Goal: Check status: Check status

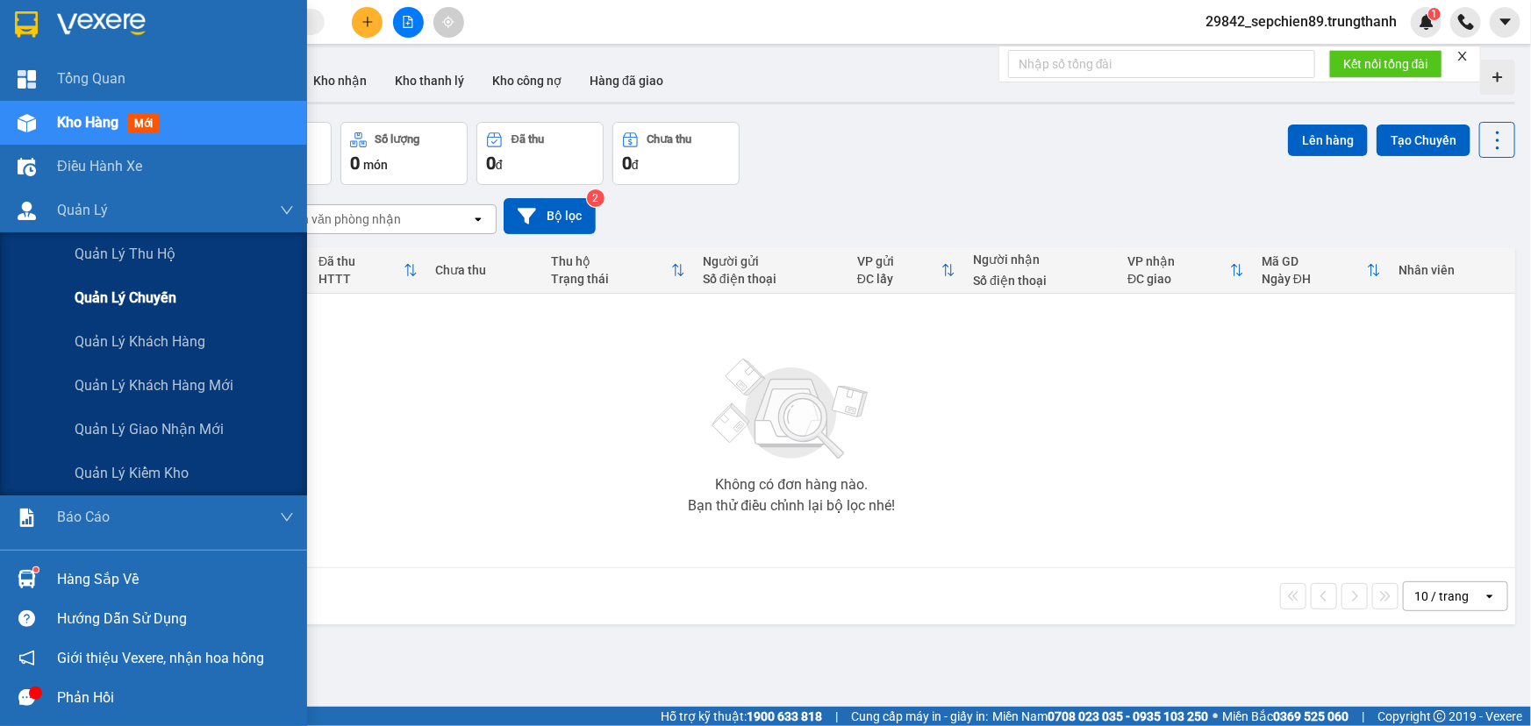
click at [137, 305] on span "Quản lý chuyến" at bounding box center [126, 298] width 102 height 22
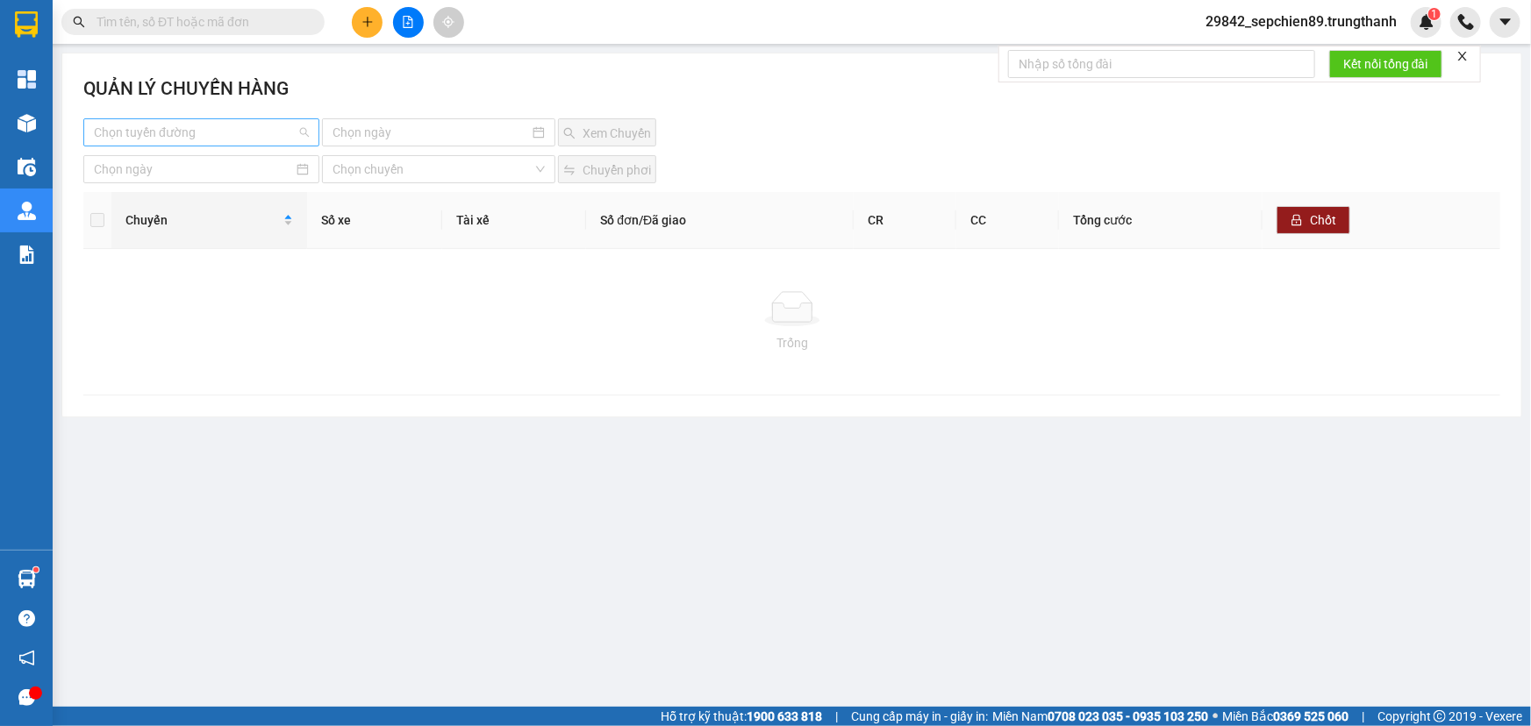
click at [236, 140] on input "search" at bounding box center [195, 132] width 203 height 26
click at [195, 195] on div "Vân Đồn - [GEOGRAPHIC_DATA]" at bounding box center [201, 195] width 215 height 19
click at [416, 130] on input at bounding box center [430, 132] width 197 height 19
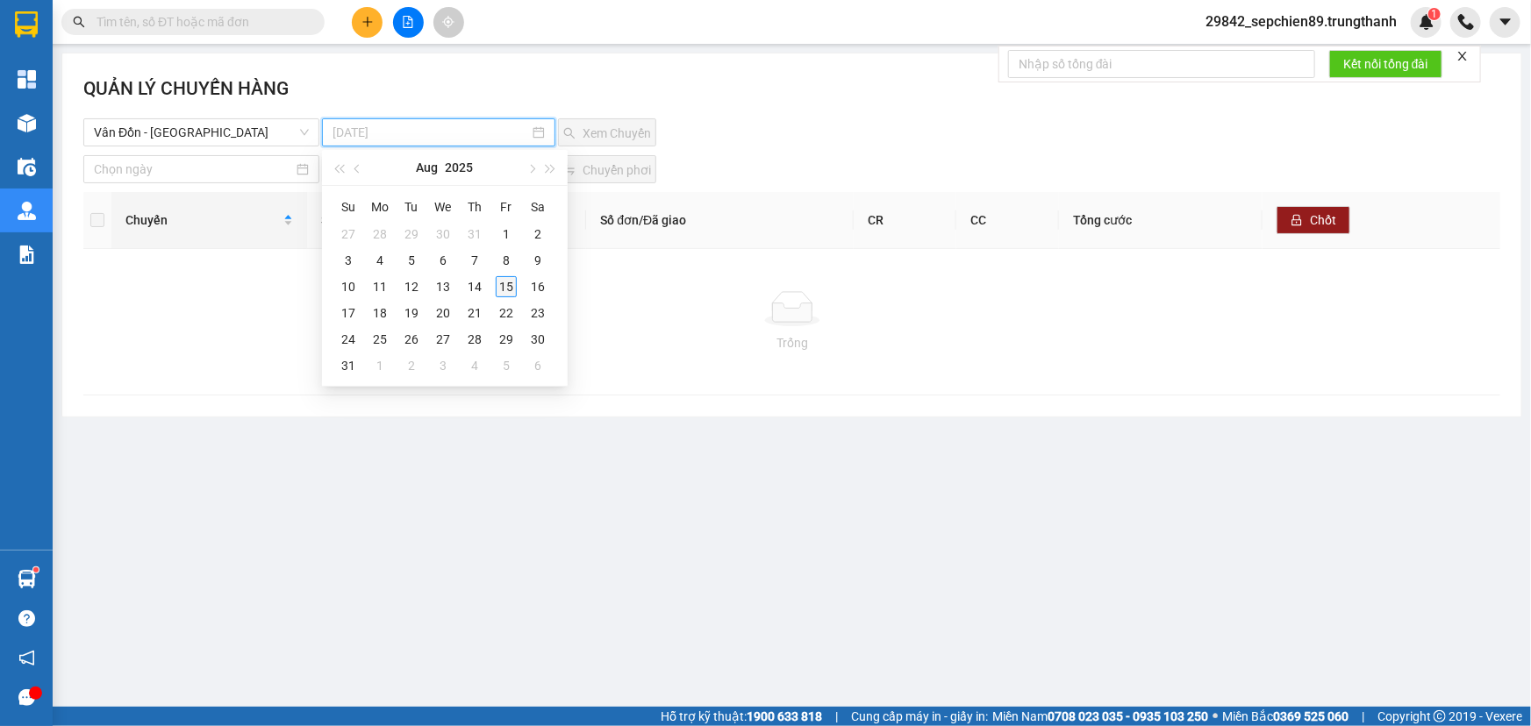
type input "[DATE]"
click at [503, 285] on div "15" at bounding box center [506, 286] width 21 height 21
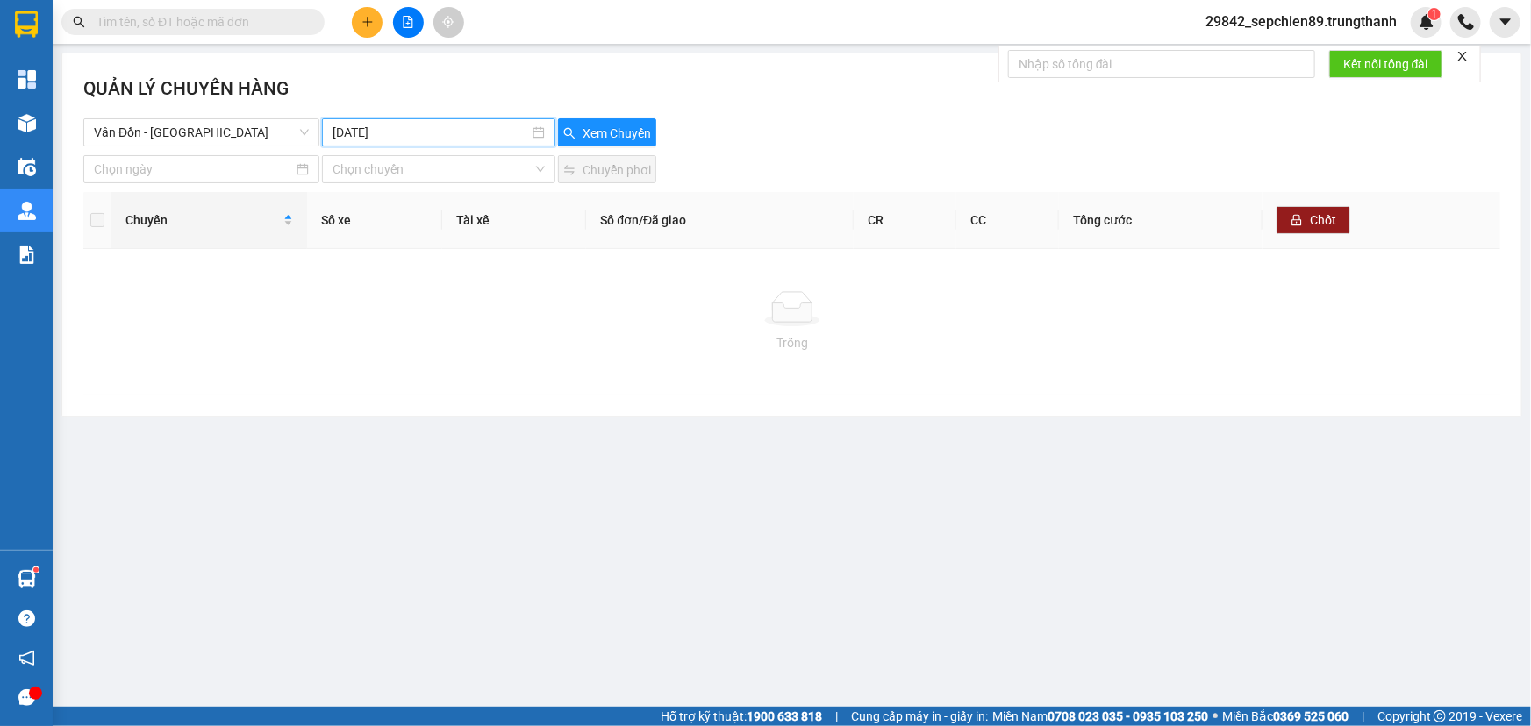
click at [613, 116] on div "QUẢN LÝ CHUYẾN HÀNG" at bounding box center [791, 97] width 1417 height 44
click at [613, 125] on span "Xem Chuyến" at bounding box center [616, 133] width 68 height 19
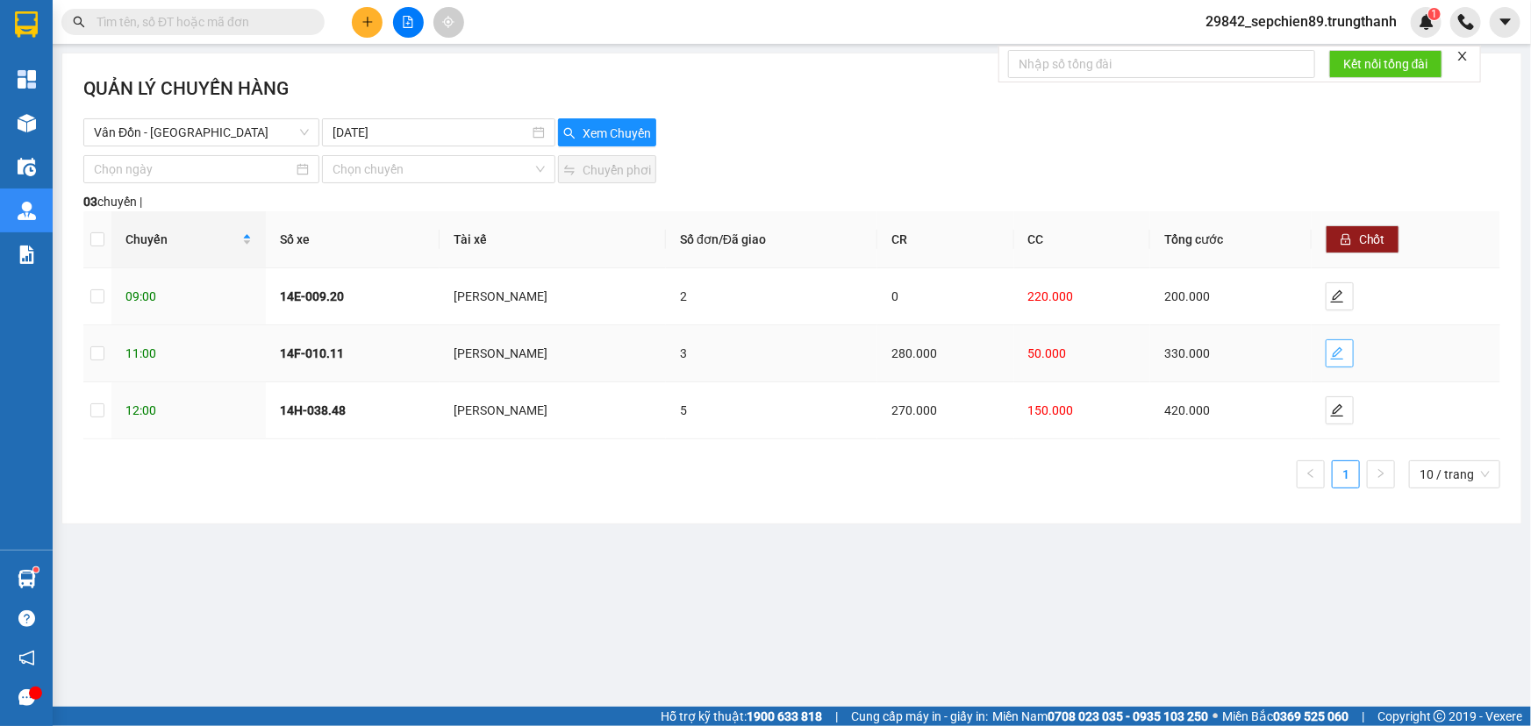
click at [1342, 355] on icon "edit" at bounding box center [1337, 354] width 14 height 14
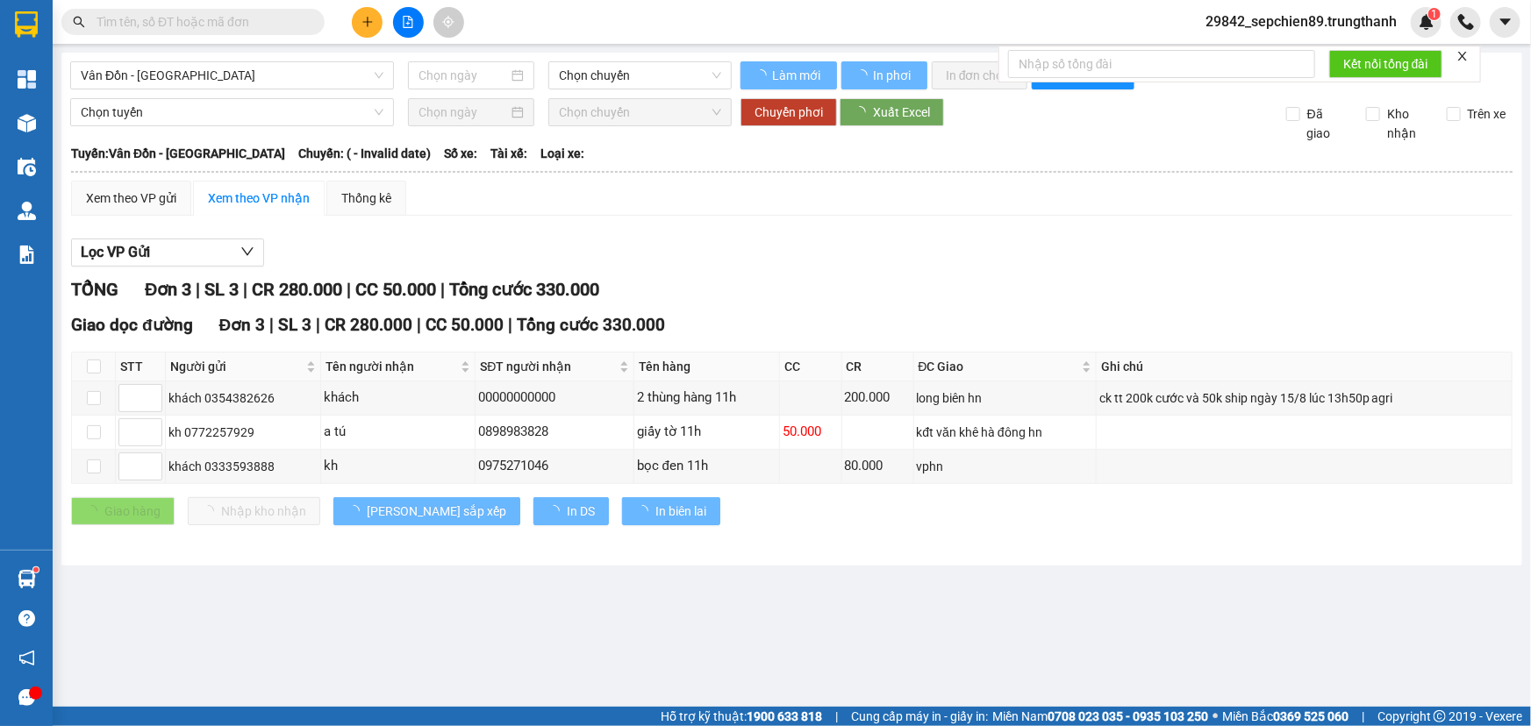
type input "[DATE]"
